Goal: Browse casually

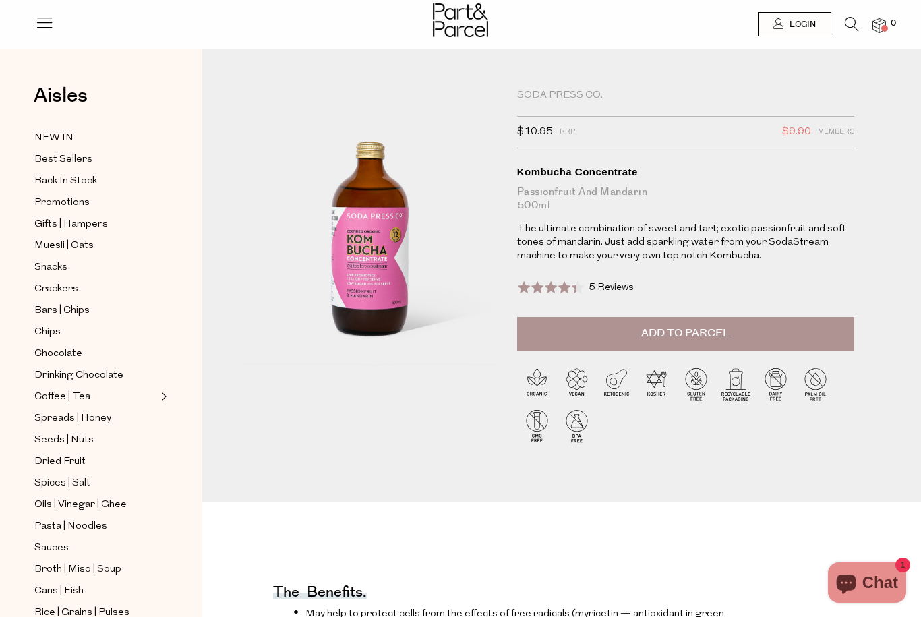
click at [69, 158] on span "Best Sellers" at bounding box center [63, 160] width 58 height 16
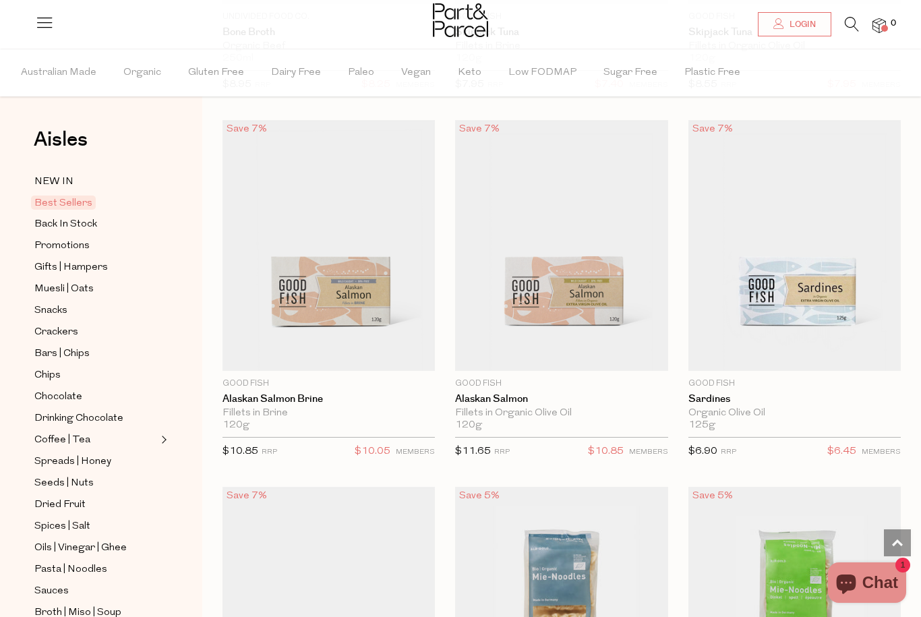
scroll to position [1922, 0]
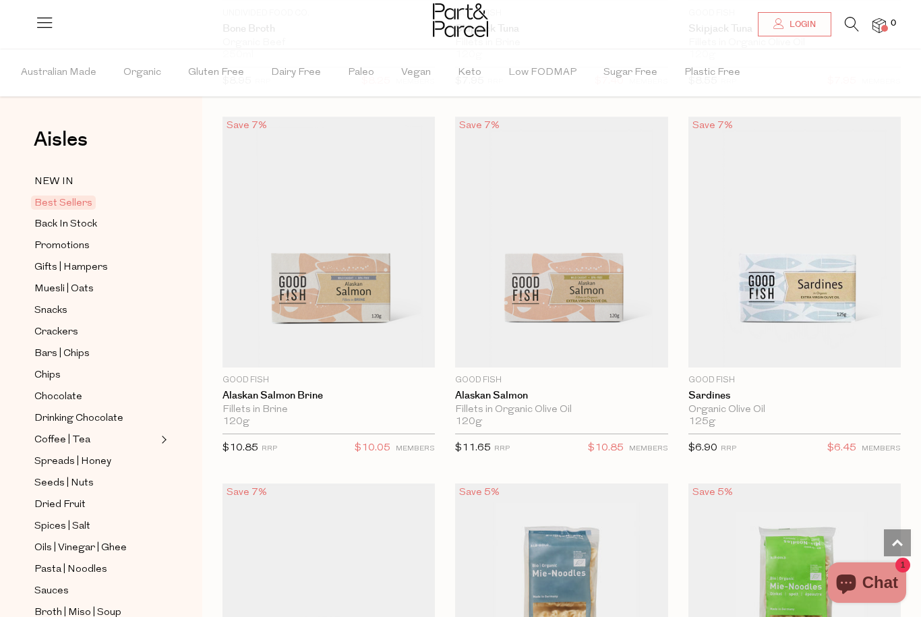
click at [70, 432] on span "Coffee | Tea" at bounding box center [62, 440] width 56 height 16
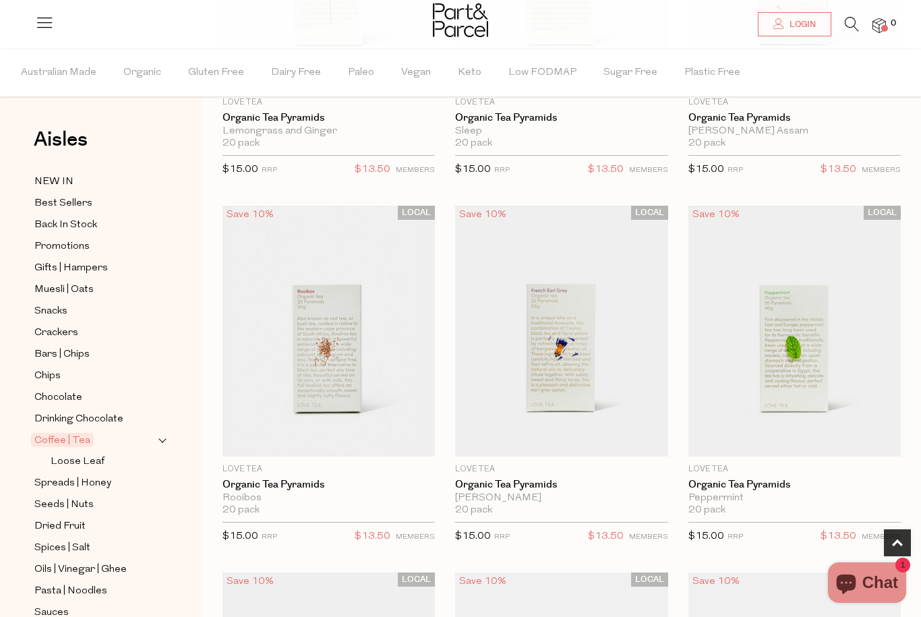
scroll to position [781, 0]
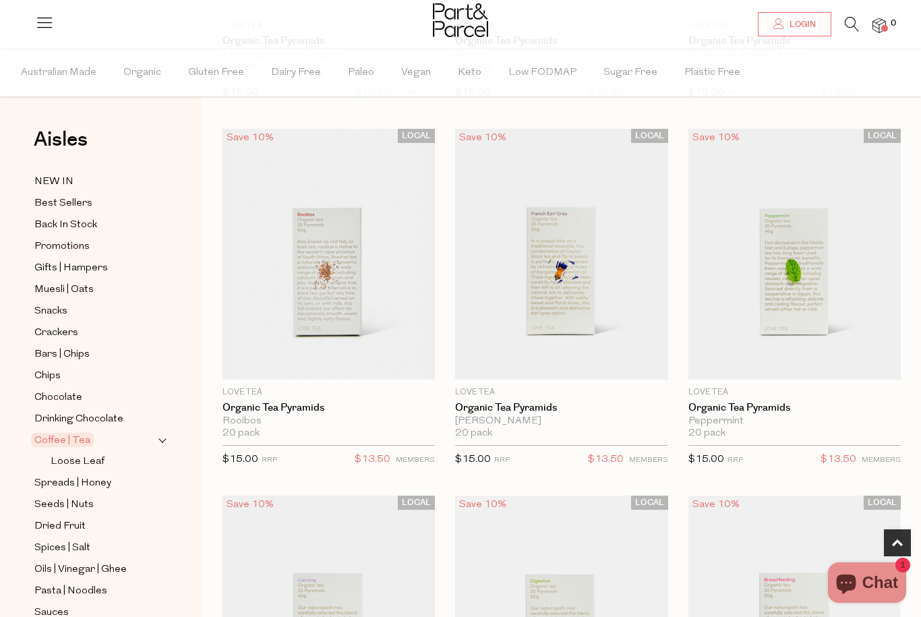
click at [75, 497] on span "Seeds | Nuts" at bounding box center [63, 505] width 59 height 16
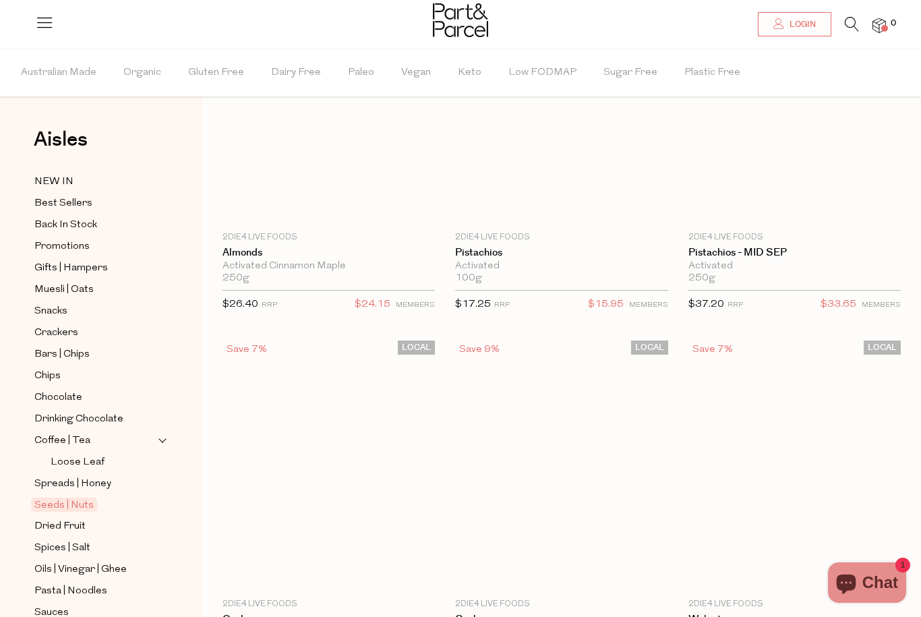
scroll to position [35, 0]
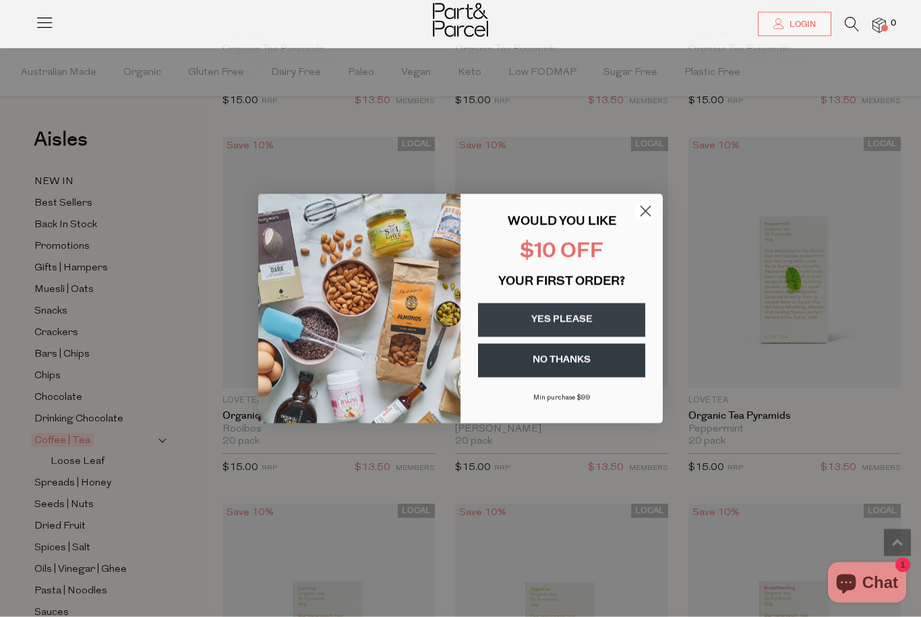
scroll to position [773, 0]
